Goal: Task Accomplishment & Management: Manage account settings

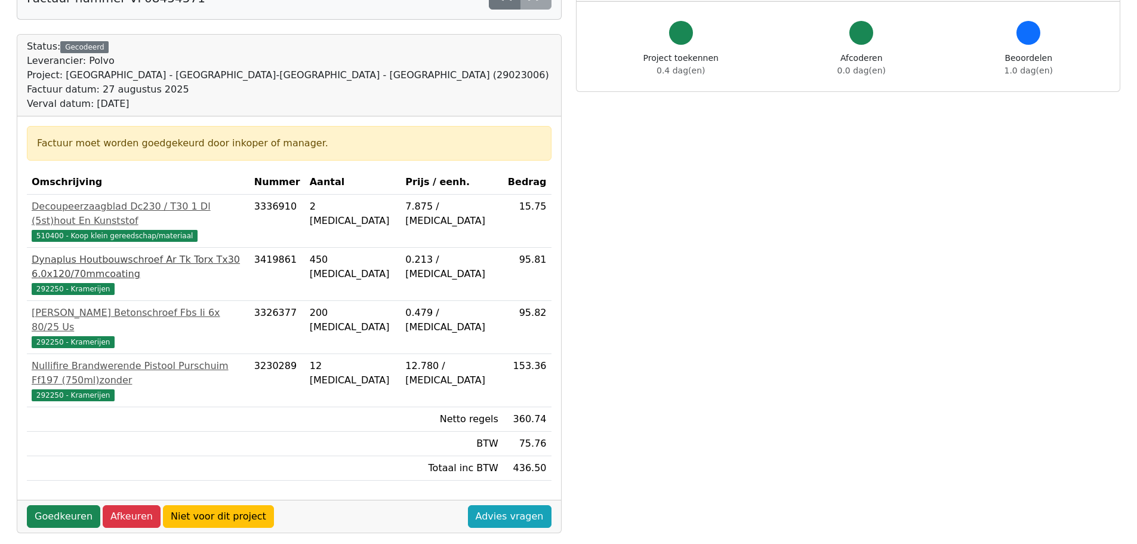
scroll to position [119, 0]
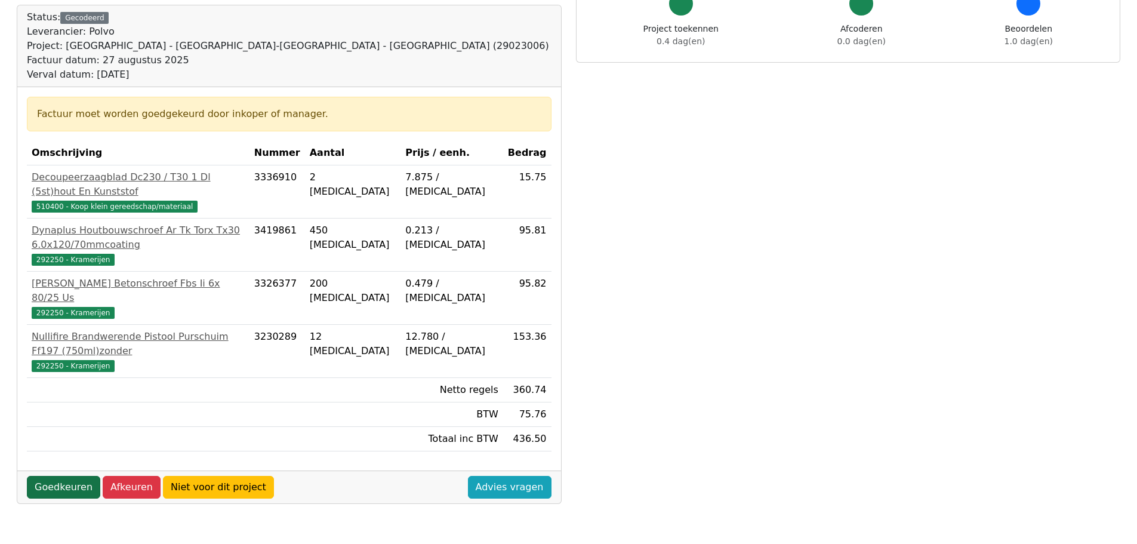
click at [44, 476] on link "Goedkeuren" at bounding box center [63, 487] width 73 height 23
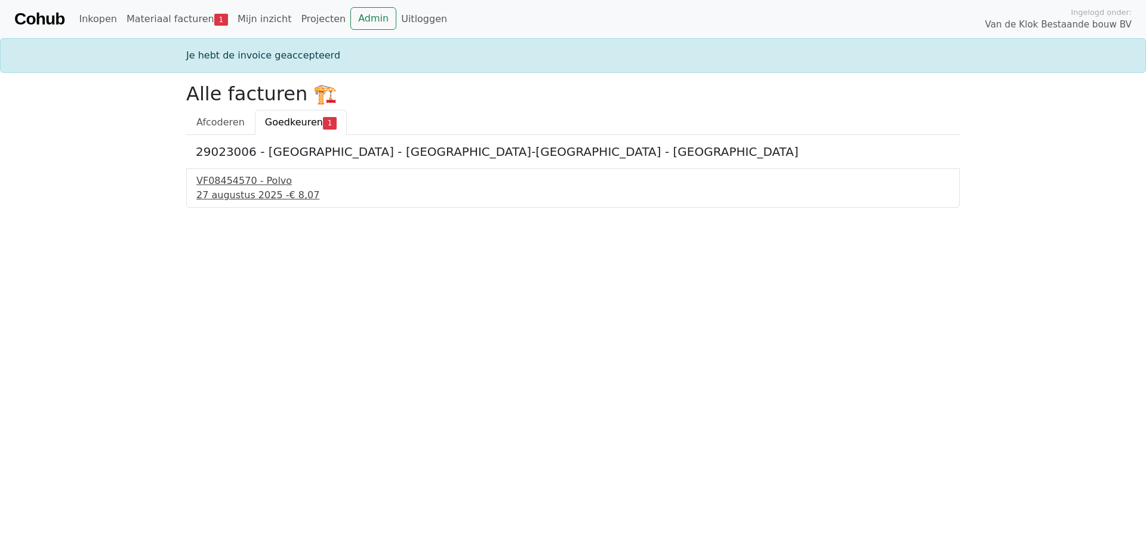
click at [243, 186] on div "VF08454570 - Polvo" at bounding box center [572, 181] width 753 height 14
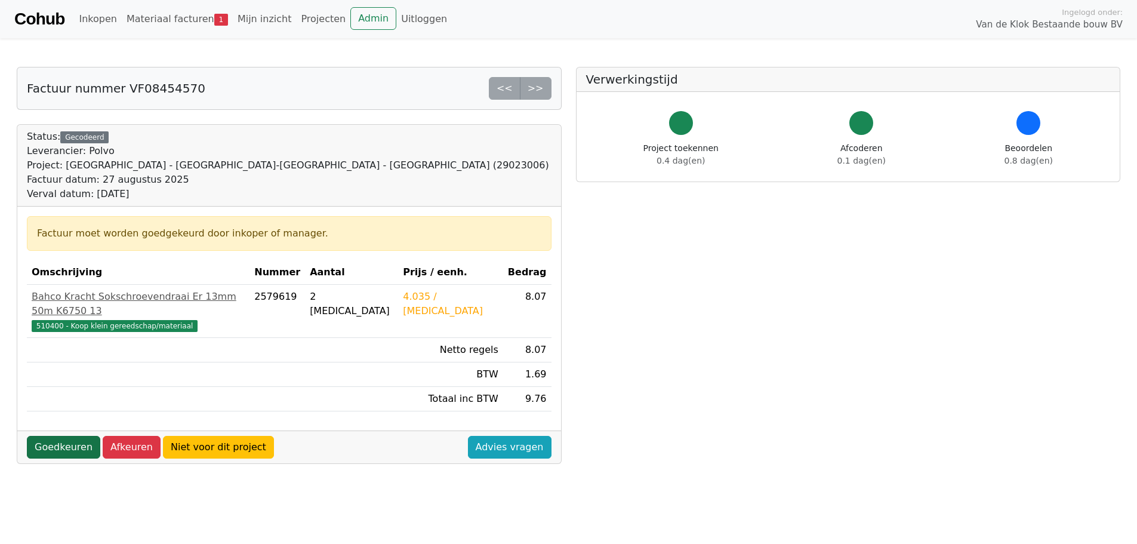
click at [64, 436] on link "Goedkeuren" at bounding box center [63, 447] width 73 height 23
